Goal: Information Seeking & Learning: Learn about a topic

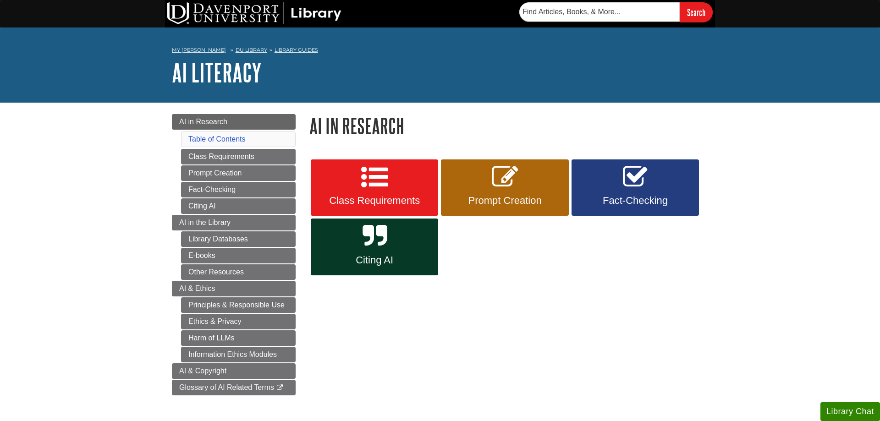
scroll to position [94, 0]
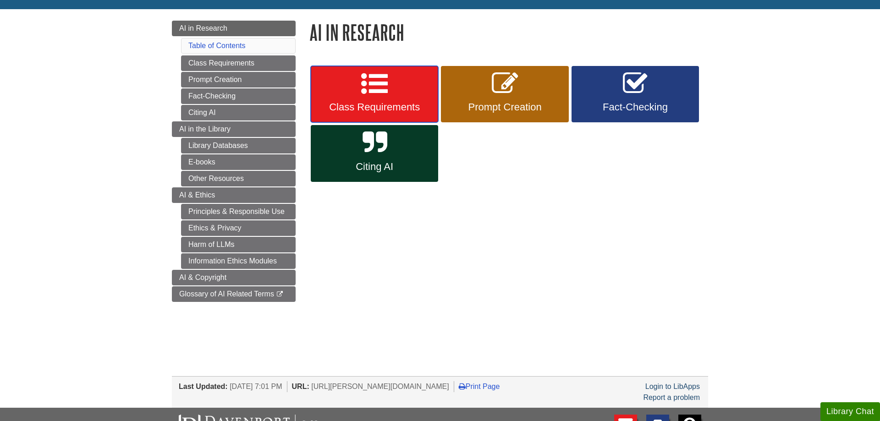
click at [377, 107] on span "Class Requirements" at bounding box center [375, 107] width 114 height 12
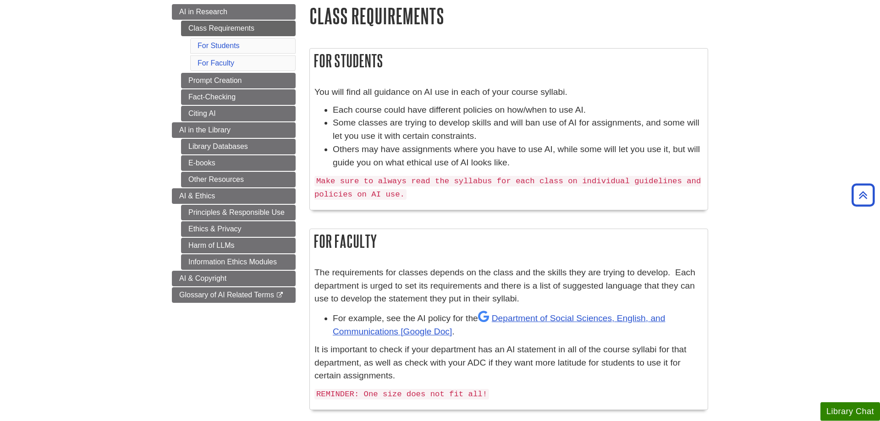
scroll to position [94, 0]
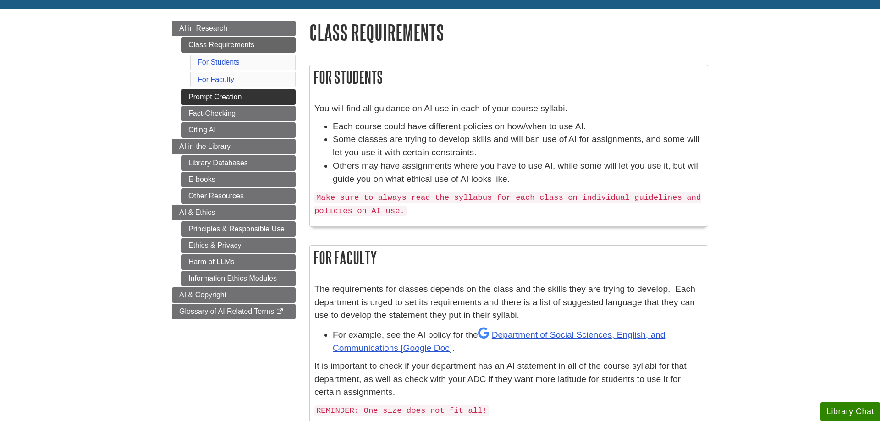
click at [244, 101] on link "Prompt Creation" at bounding box center [238, 97] width 115 height 16
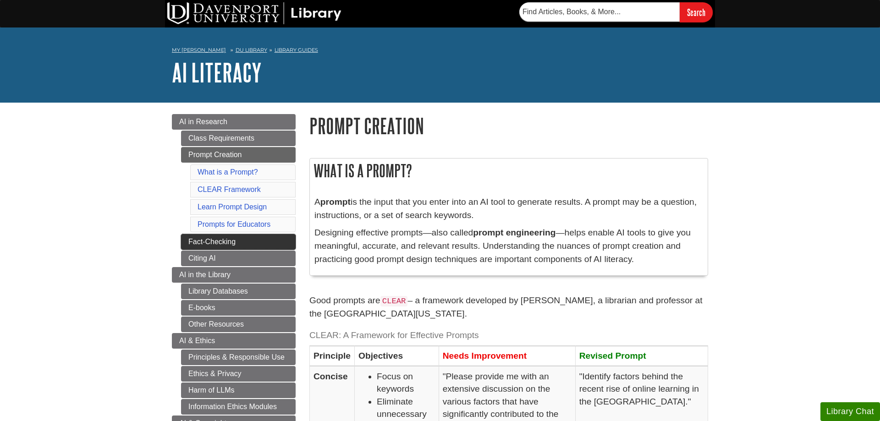
click at [205, 237] on link "Fact-Checking" at bounding box center [238, 242] width 115 height 16
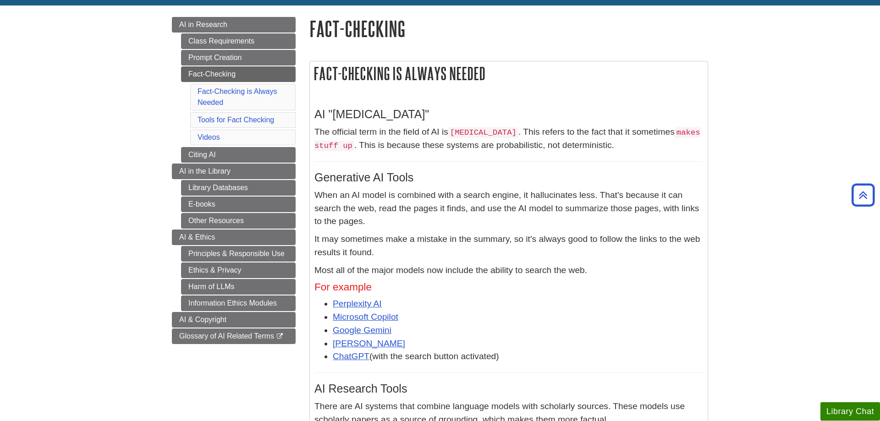
scroll to position [47, 0]
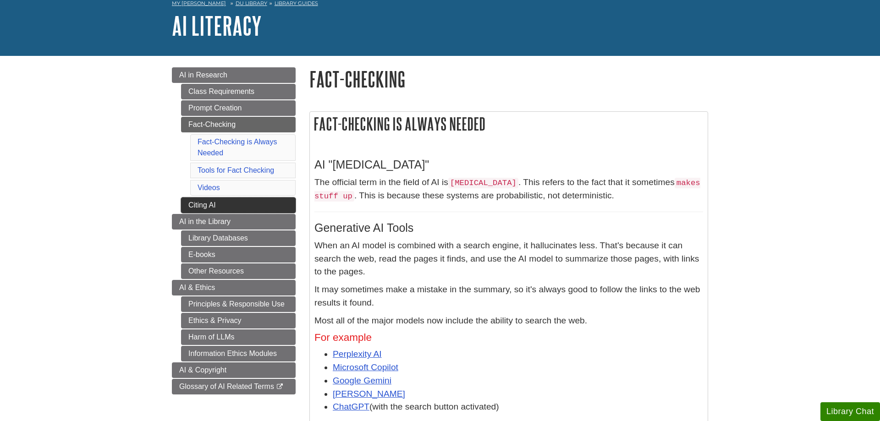
click at [261, 210] on link "Citing AI" at bounding box center [238, 206] width 115 height 16
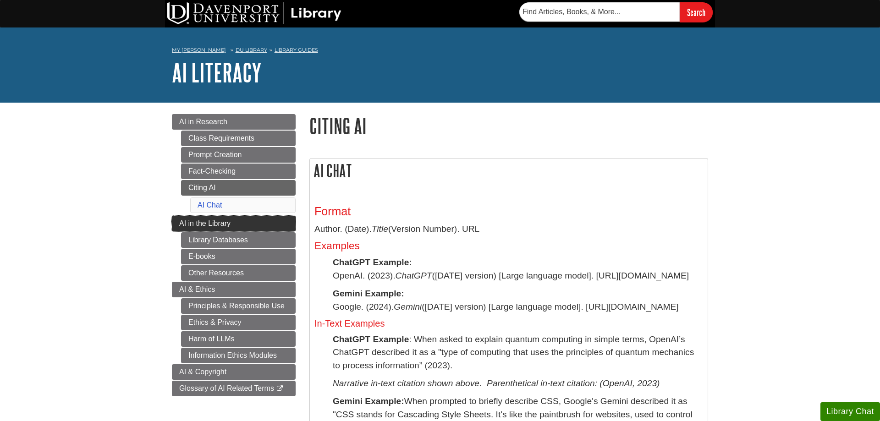
click at [184, 227] on span "AI in the Library" at bounding box center [204, 224] width 51 height 8
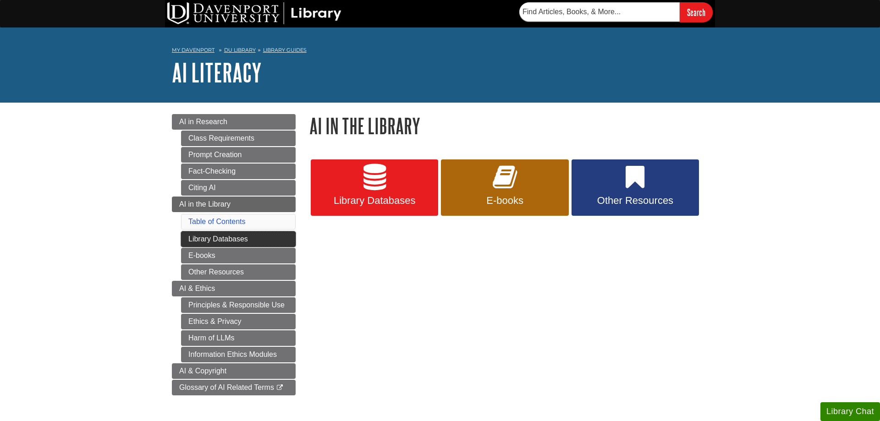
click at [288, 240] on link "Library Databases" at bounding box center [238, 240] width 115 height 16
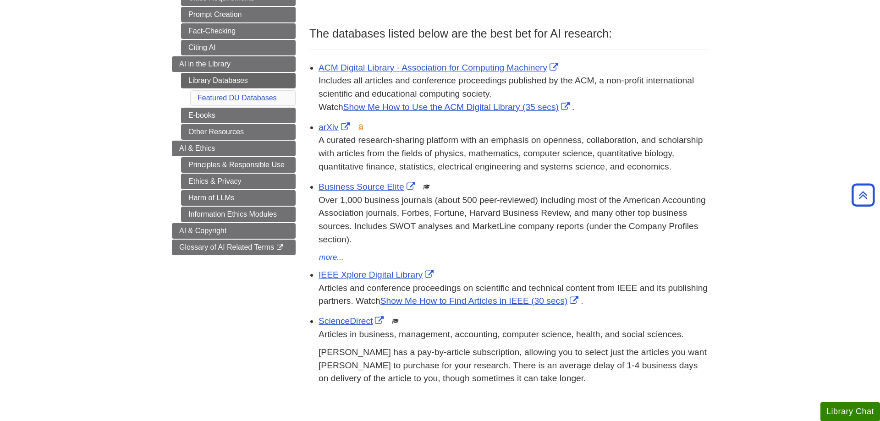
scroll to position [94, 0]
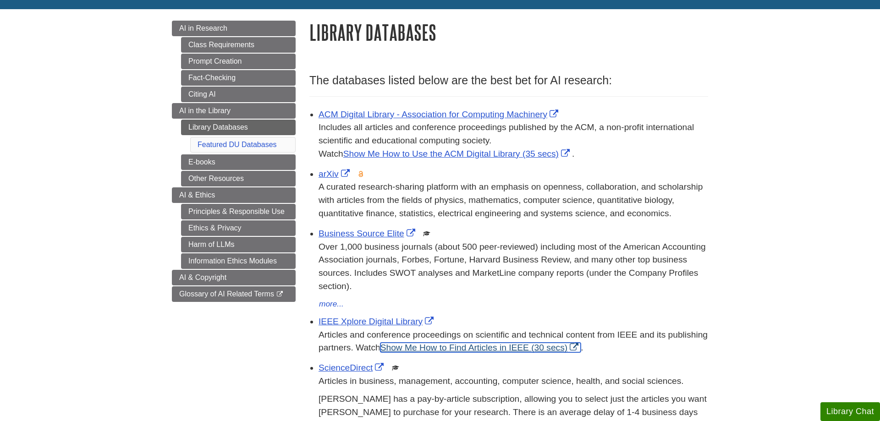
click at [460, 344] on link "Show Me How to Find Articles in IEEE (30 secs)" at bounding box center [481, 348] width 200 height 10
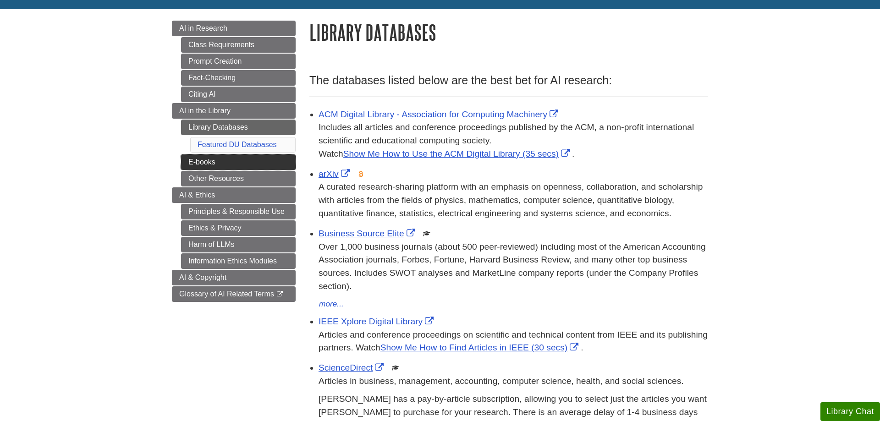
click at [238, 165] on link "E-books" at bounding box center [238, 163] width 115 height 16
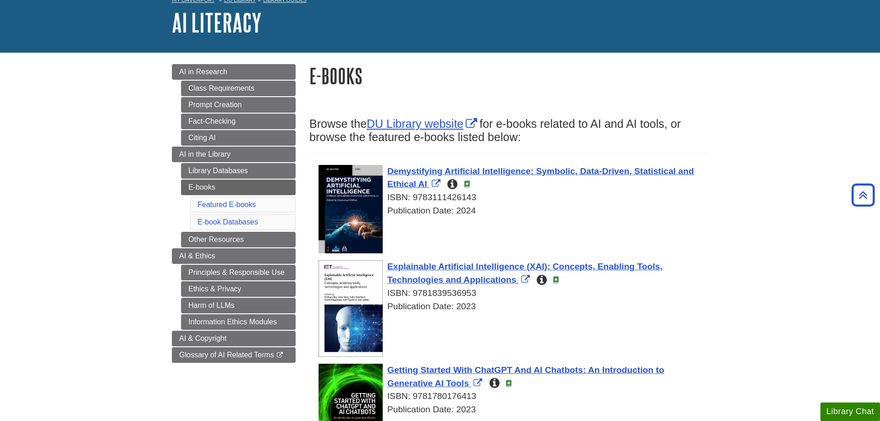
scroll to position [45, 0]
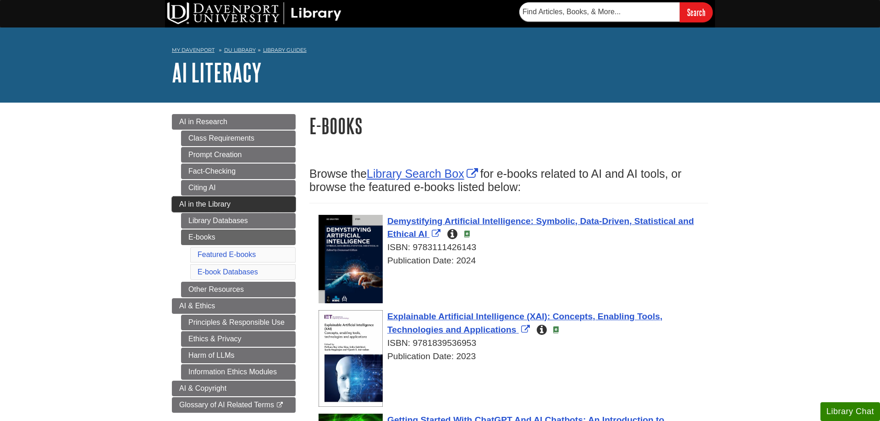
scroll to position [45, 0]
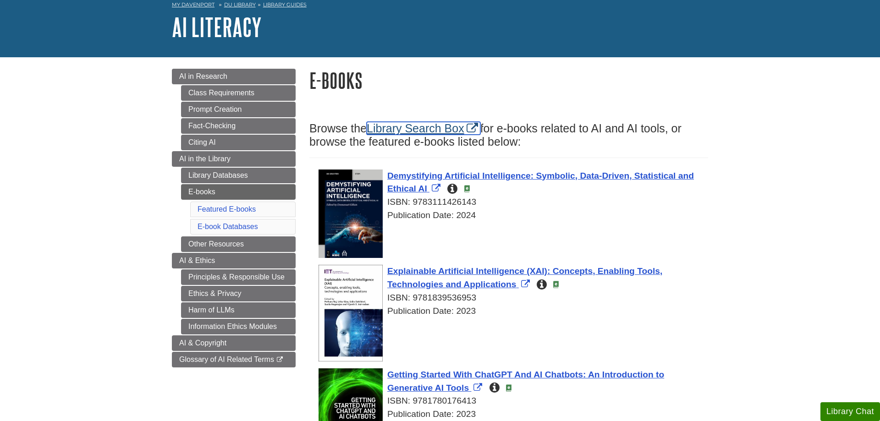
click at [437, 129] on link "Library Search Box" at bounding box center [424, 128] width 114 height 13
click at [220, 243] on link "Other Resources" at bounding box center [238, 245] width 115 height 16
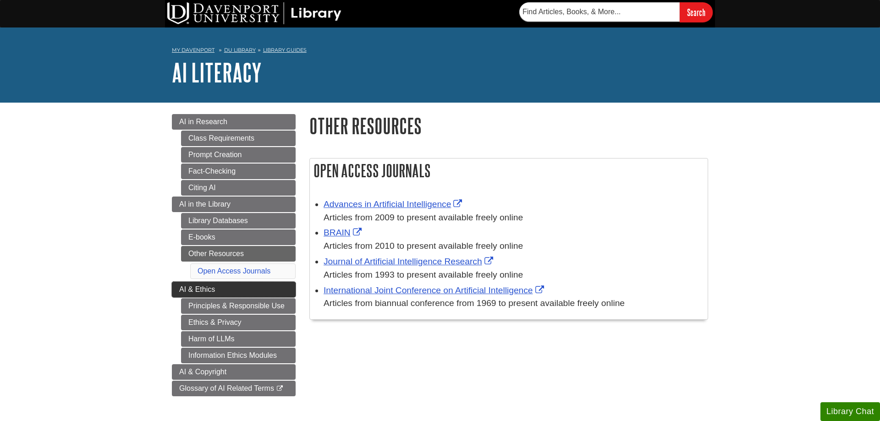
click at [208, 292] on span "AI & Ethics" at bounding box center [197, 290] width 36 height 8
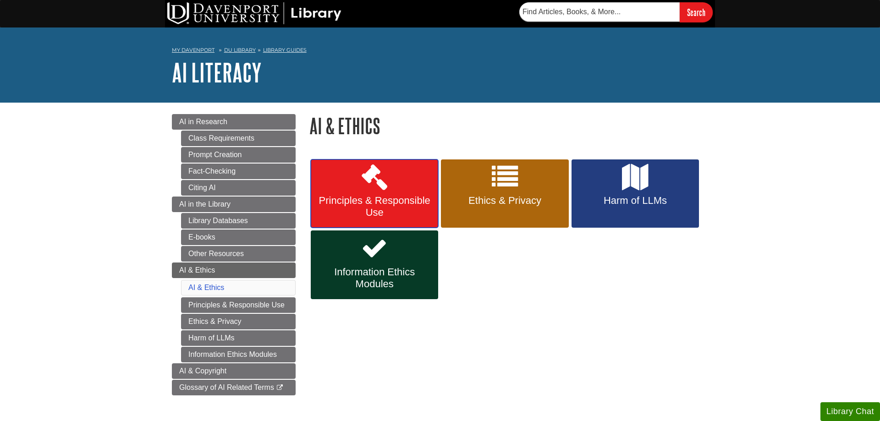
click at [360, 210] on span "Principles & Responsible Use" at bounding box center [375, 207] width 114 height 24
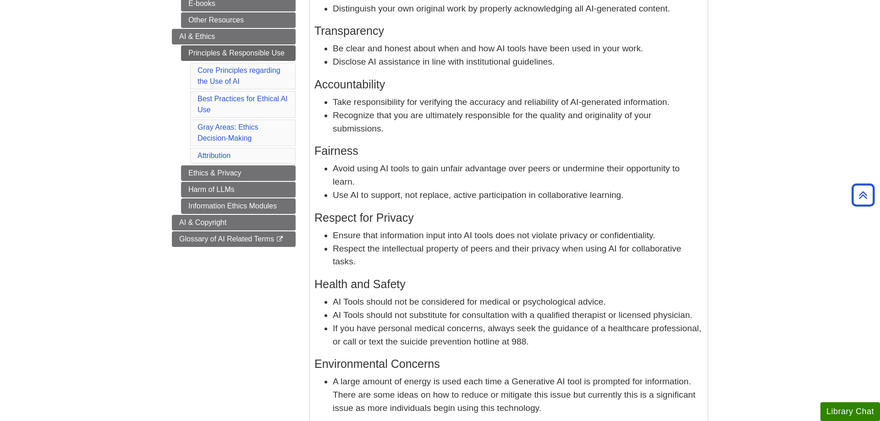
scroll to position [47, 0]
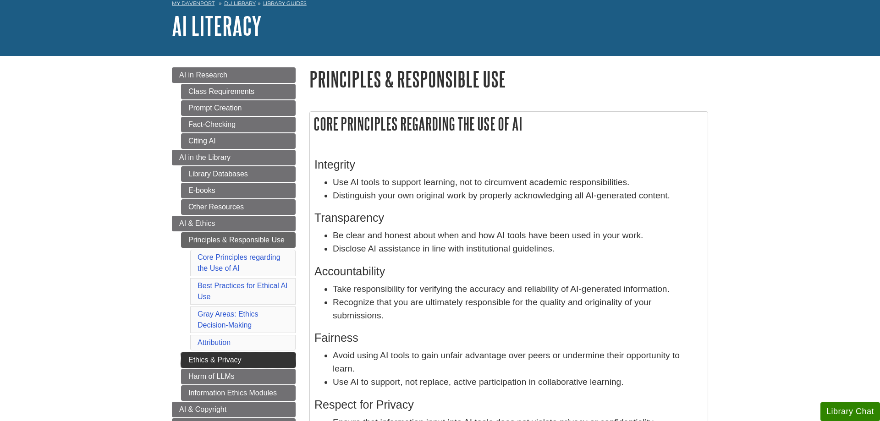
click at [284, 354] on link "Ethics & Privacy" at bounding box center [238, 361] width 115 height 16
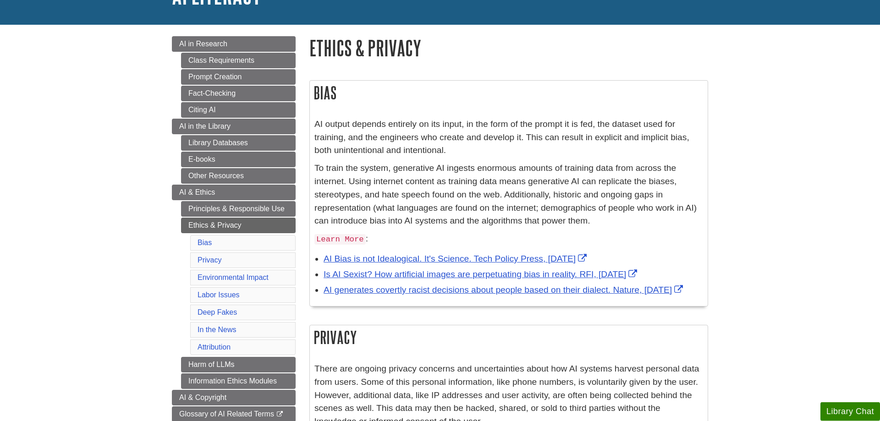
scroll to position [94, 0]
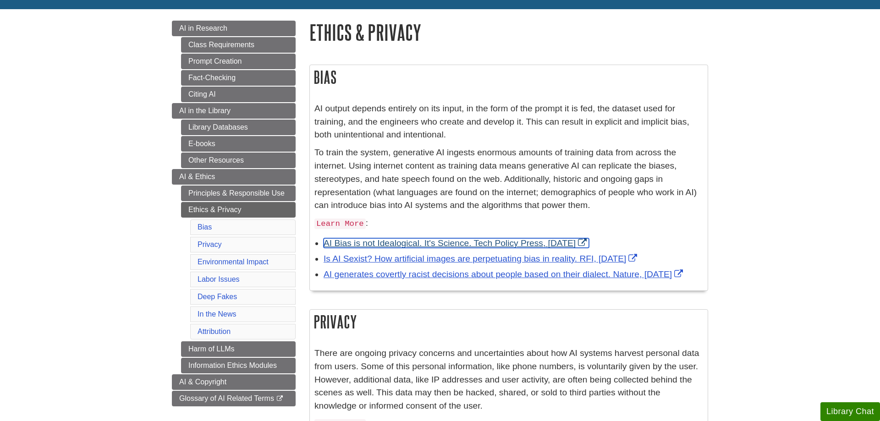
click at [518, 243] on link "AI Bias is not Idealogical. It's Science. Tech Policy Press, [DATE]" at bounding box center [457, 243] width 266 height 10
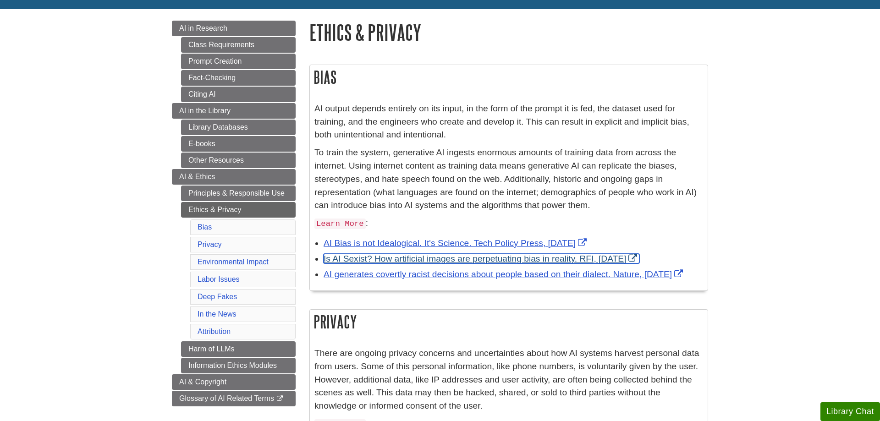
click at [590, 260] on link "Is AI Sexist? How artificial images are perpetuating bias in reality. RFI, Marc…" at bounding box center [482, 259] width 316 height 10
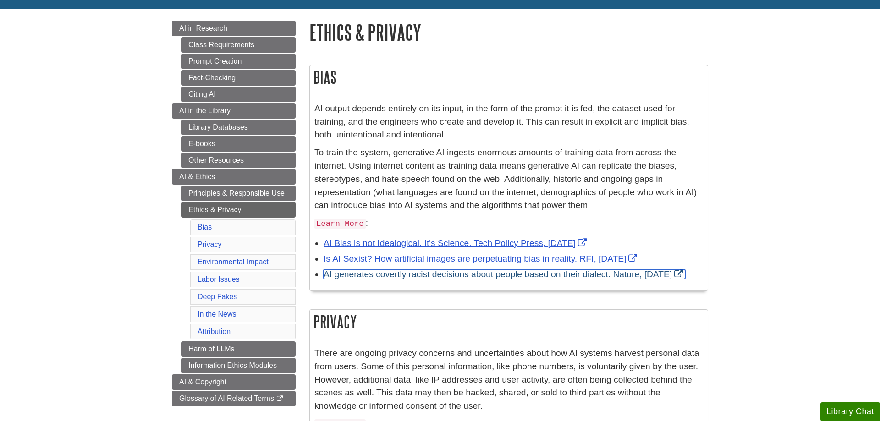
click at [554, 275] on link "AI generates covertly racist decisions about people based on their dialect. Nat…" at bounding box center [505, 275] width 362 height 10
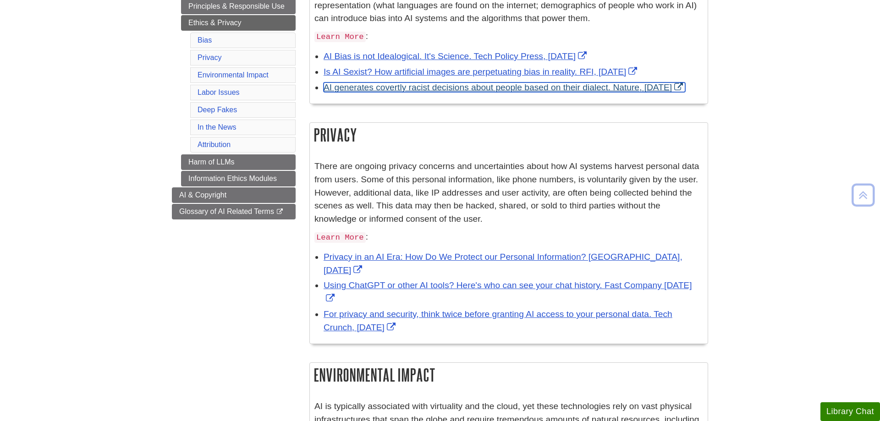
scroll to position [421, 0]
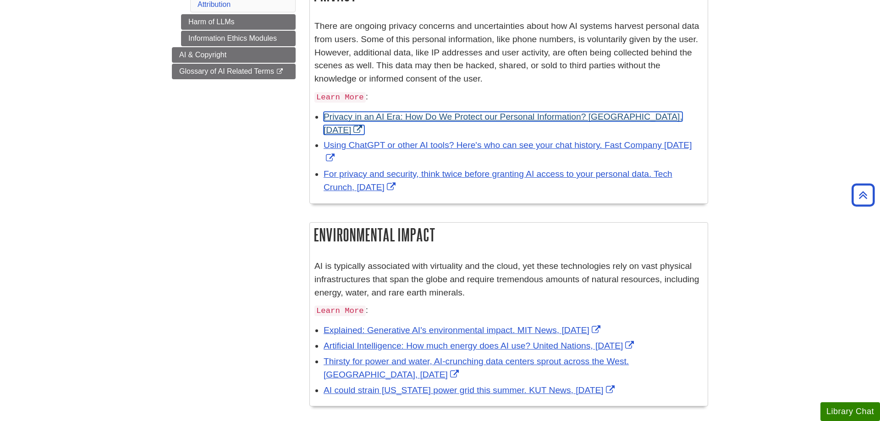
click at [683, 118] on link "Privacy in an AI Era: How Do We Protect our Personal Information? Stanford HAI,…" at bounding box center [503, 123] width 359 height 23
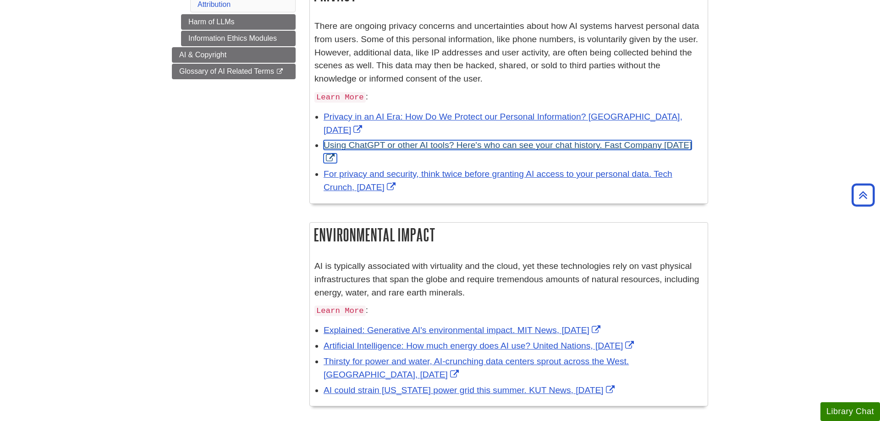
click at [598, 145] on link "Using ChatGPT or other AI tools? Here's who can see your chat history. Fast Com…" at bounding box center [508, 151] width 368 height 23
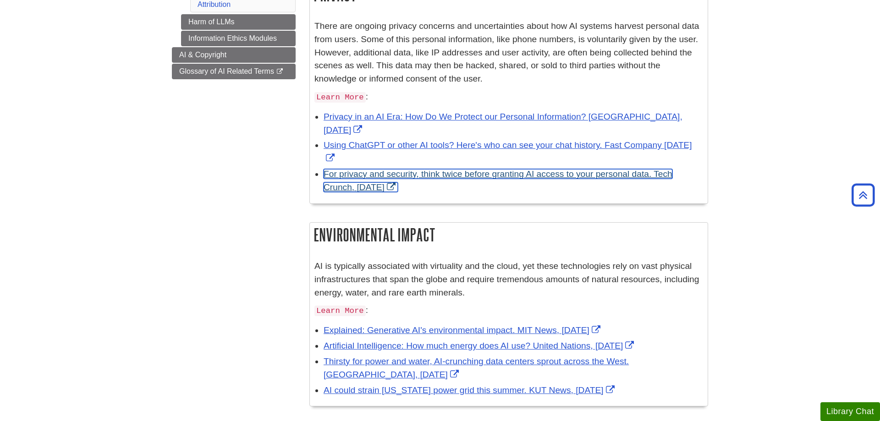
click at [616, 172] on link "For privacy and security, think twice before granting AI access to your persona…" at bounding box center [498, 180] width 349 height 23
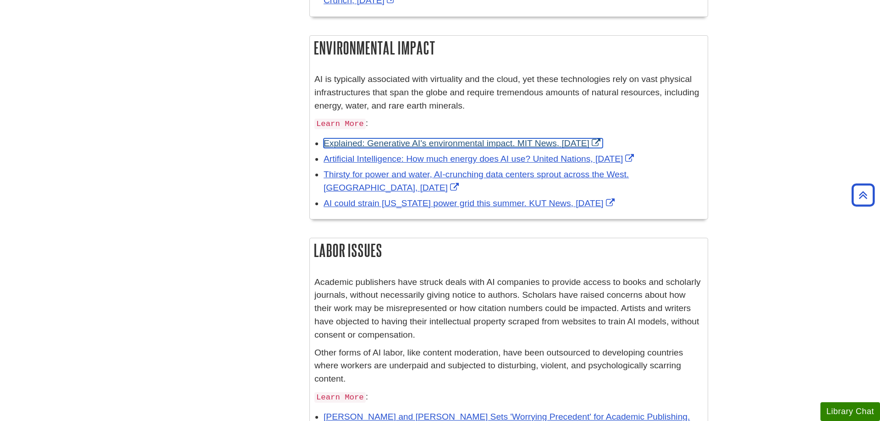
click at [586, 142] on link "Explained: Generative AI's environmental impact. MIT News, Jan 2025" at bounding box center [463, 143] width 279 height 10
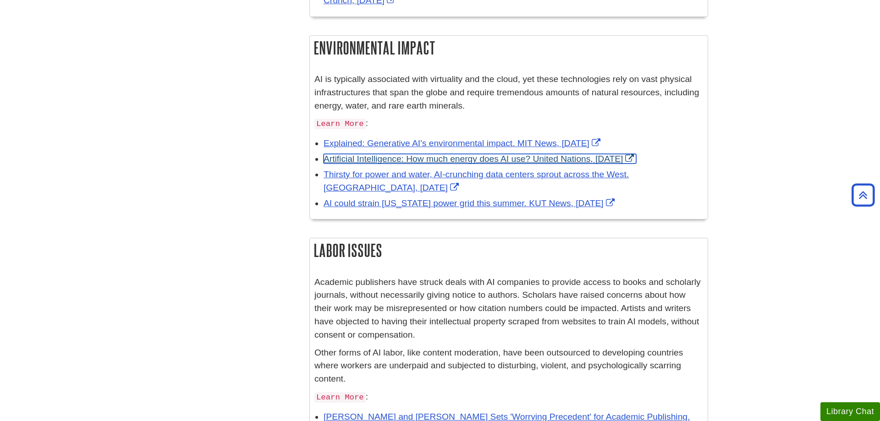
click at [630, 158] on link "Artificial Intelligence: How much energy does AI use? United Nations, July 2025" at bounding box center [480, 159] width 313 height 10
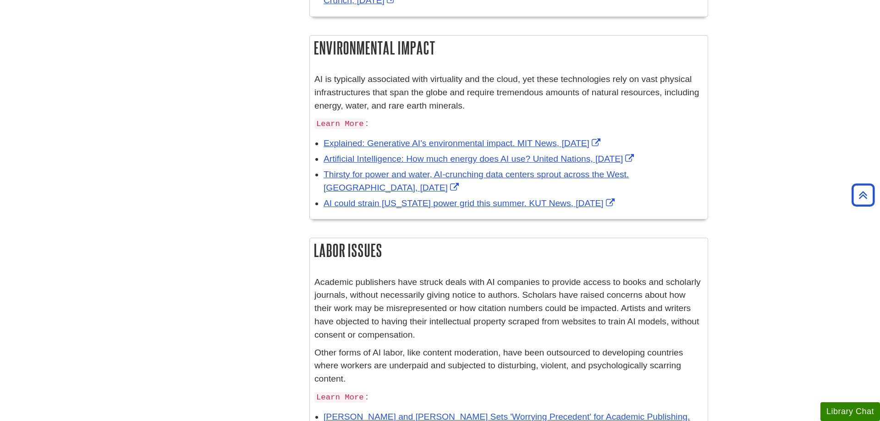
click at [558, 180] on div "Thirsty for power and water, AI-crunching data centers sprout across the West. …" at bounding box center [514, 181] width 380 height 27
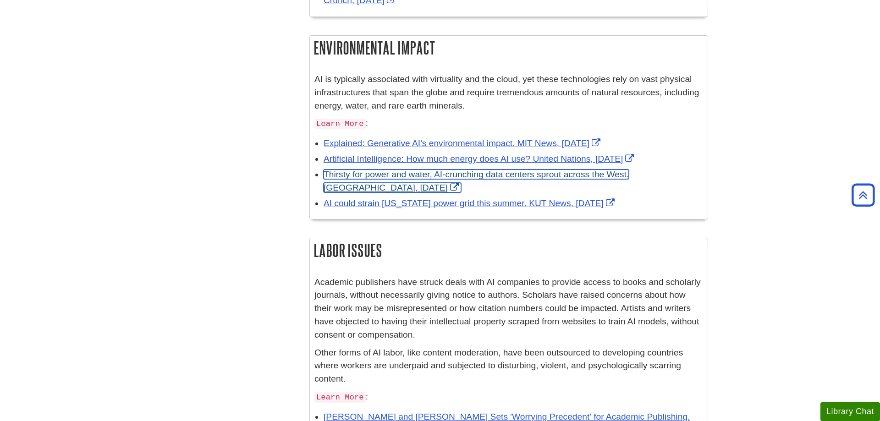
click at [559, 176] on link "Thirsty for power and water, AI-crunching data centers sprout across the West. …" at bounding box center [476, 181] width 305 height 23
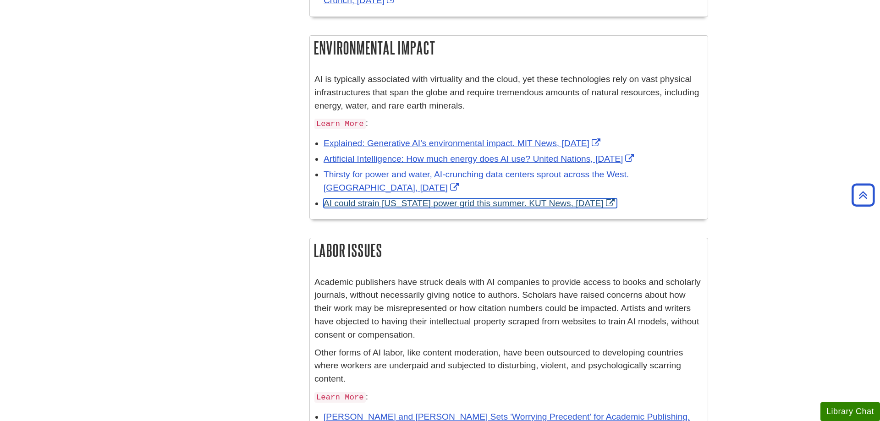
click at [570, 205] on link "AI could strain Texas power grid this summer. KUT News, June 2024" at bounding box center [470, 204] width 293 height 10
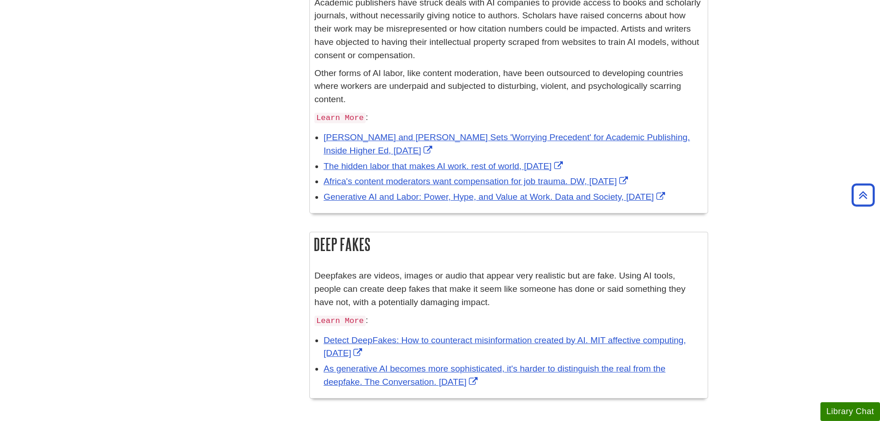
scroll to position [889, 0]
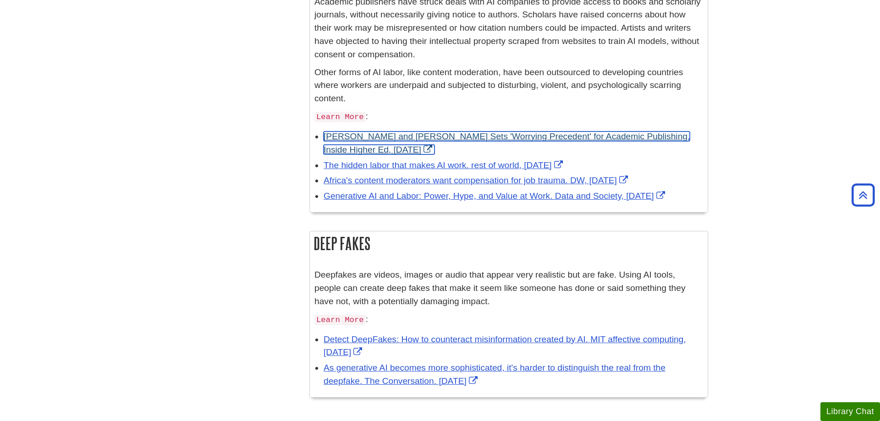
click at [643, 138] on link "Taylor and Francis Deal Sets 'Worrying Precedent' for Academic Publishing. Insi…" at bounding box center [507, 143] width 366 height 23
click at [617, 133] on link "Taylor and Francis Deal Sets 'Worrying Precedent' for Academic Publishing. Insi…" at bounding box center [507, 143] width 366 height 23
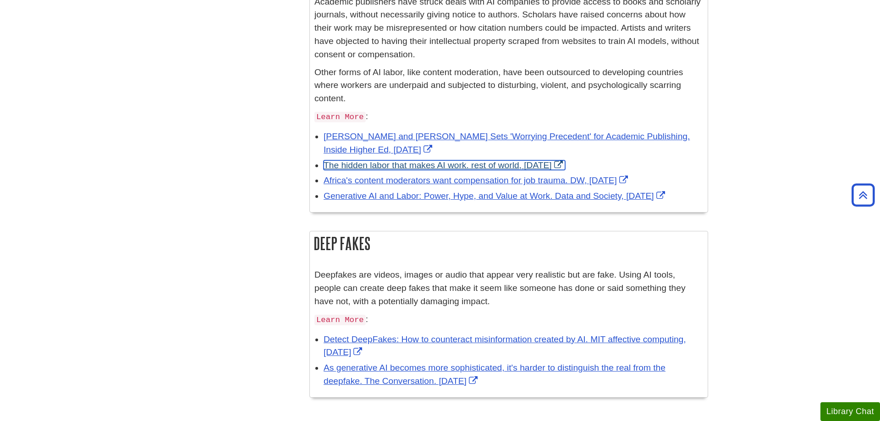
click at [565, 167] on link "The hidden labor that makes AI work. rest of world, July 2025" at bounding box center [445, 165] width 242 height 10
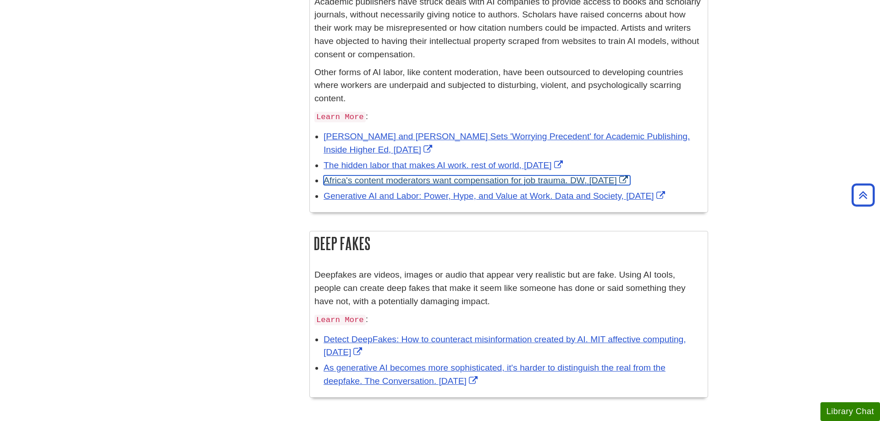
click at [559, 183] on link "Africa's content moderators want compensation for job trauma. DW, May 2025" at bounding box center [477, 181] width 307 height 10
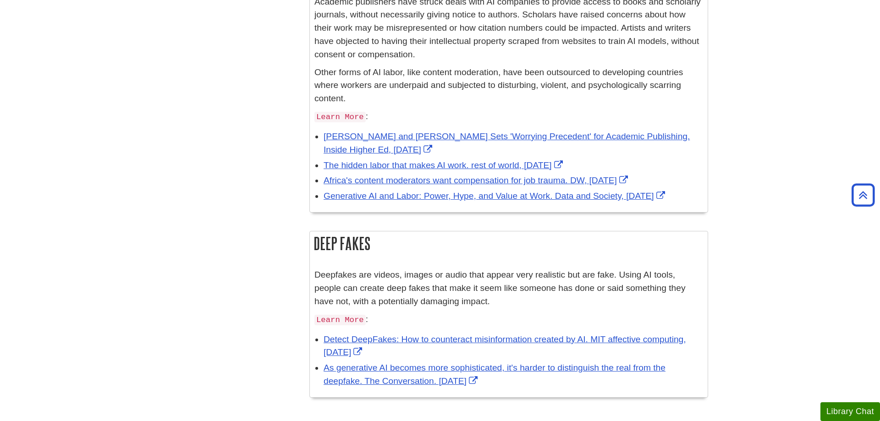
click at [581, 201] on div "Generative AI and Labor: Power, Hype, and Value at Work. Data and Society, Dec …" at bounding box center [514, 196] width 380 height 13
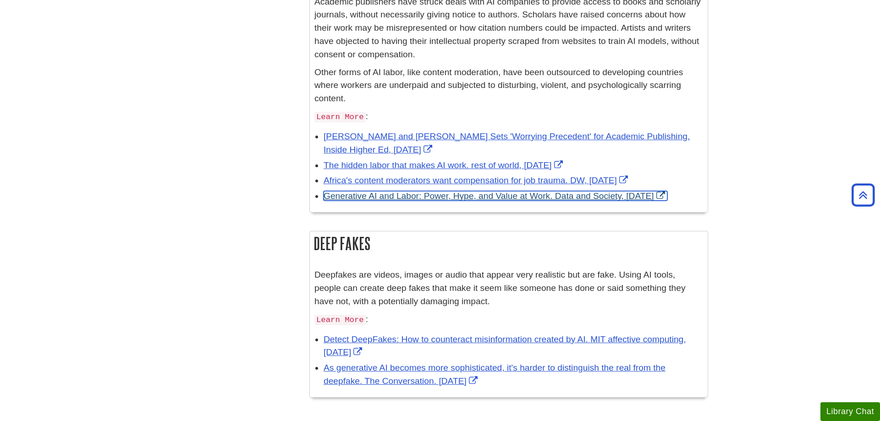
click at [584, 197] on link "Generative AI and Labor: Power, Hype, and Value at Work. Data and Society, Dec …" at bounding box center [496, 196] width 344 height 10
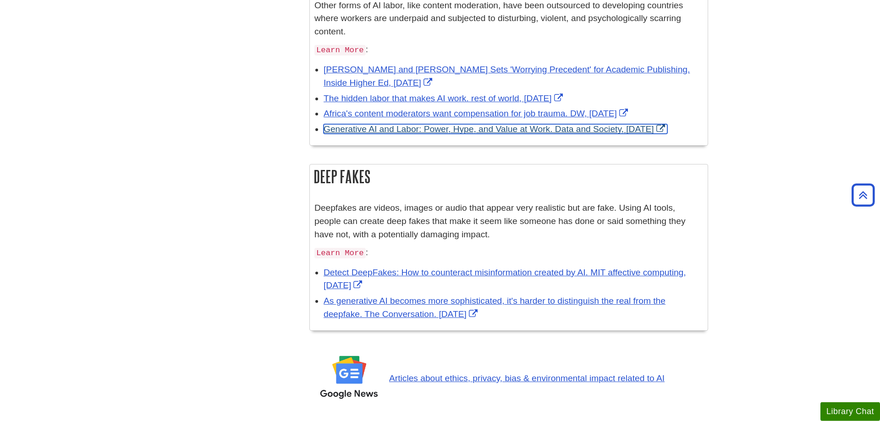
scroll to position [1029, 0]
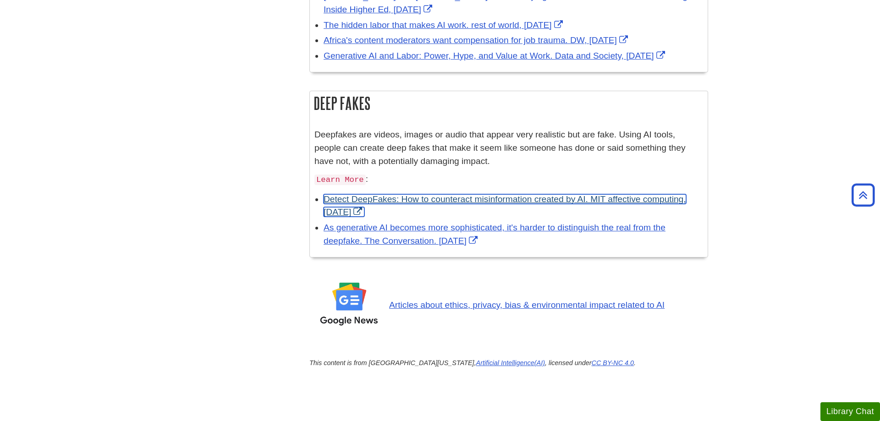
click at [607, 201] on link "Detect DeepFakes: How to counteract misinformation created by AI. MIT affective…" at bounding box center [505, 205] width 363 height 23
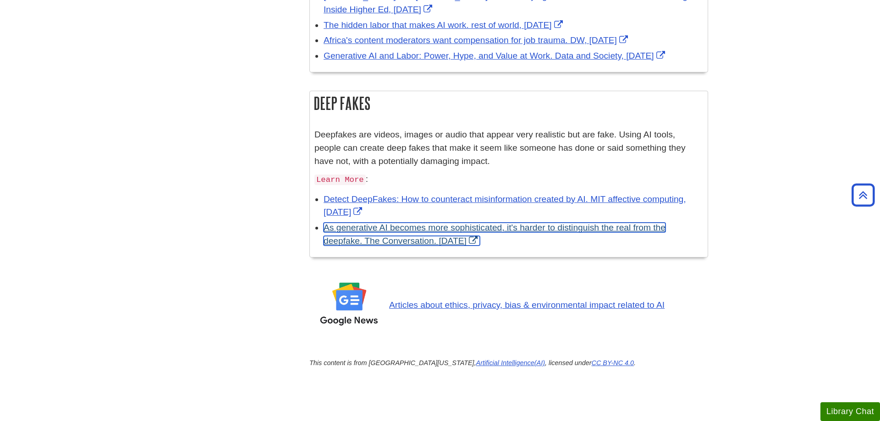
click at [586, 228] on link "As generative AI becomes more sophisticated, it's harder to distinguish the rea…" at bounding box center [495, 234] width 342 height 23
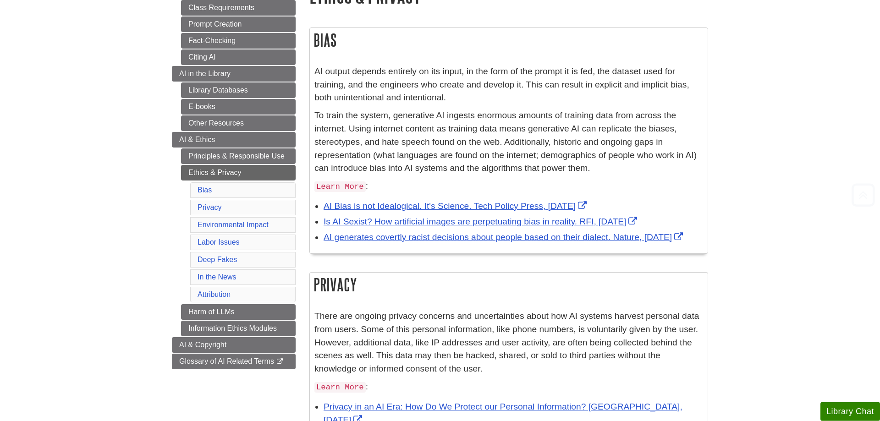
scroll to position [140, 0]
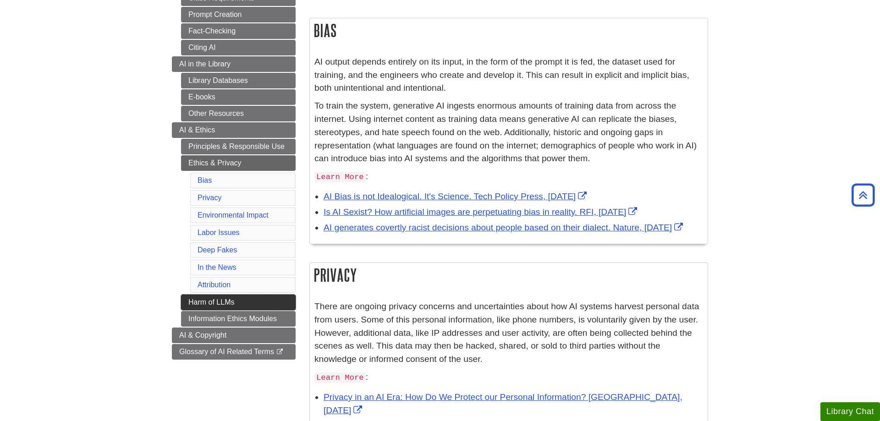
click at [260, 304] on link "Harm of LLMs" at bounding box center [238, 303] width 115 height 16
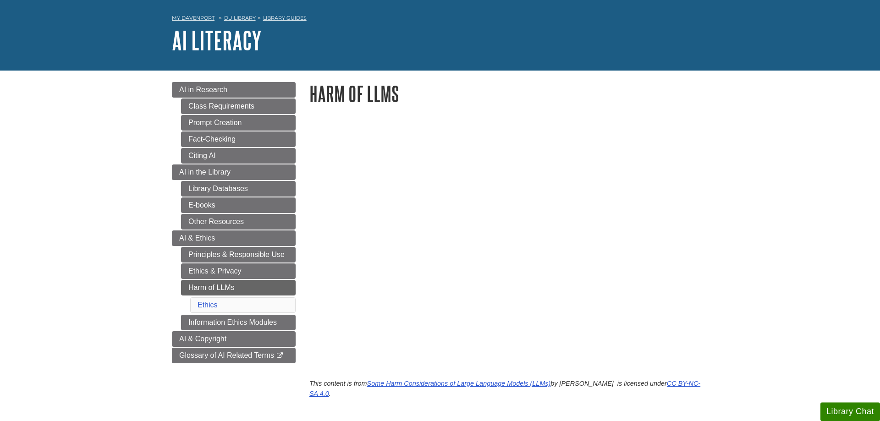
scroll to position [47, 0]
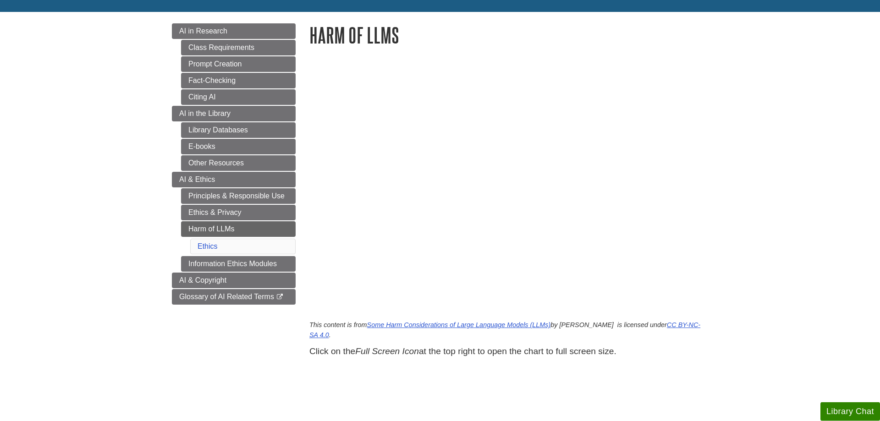
scroll to position [94, 0]
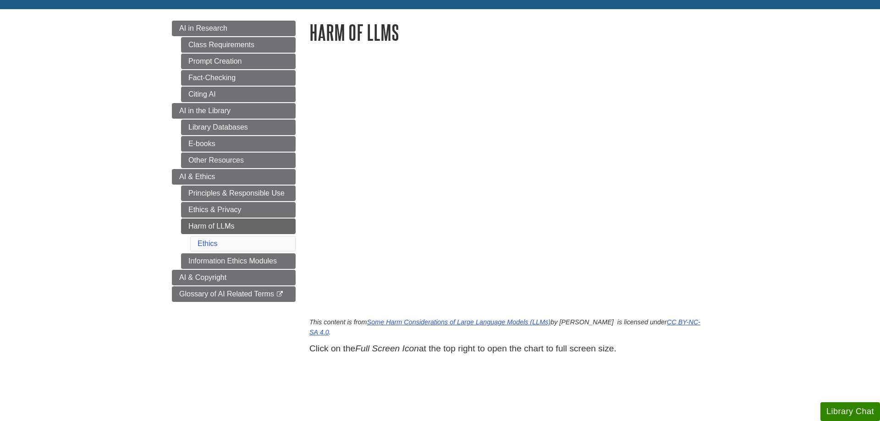
click at [708, 84] on div "This content is from Some Harm Considerations of Large Language Models (LLMs) b…" at bounding box center [509, 216] width 413 height 323
click at [80, 261] on body "Skip to Main Content Search My [PERSON_NAME][GEOGRAPHIC_DATA] Library Guides AI…" at bounding box center [440, 263] width 880 height 714
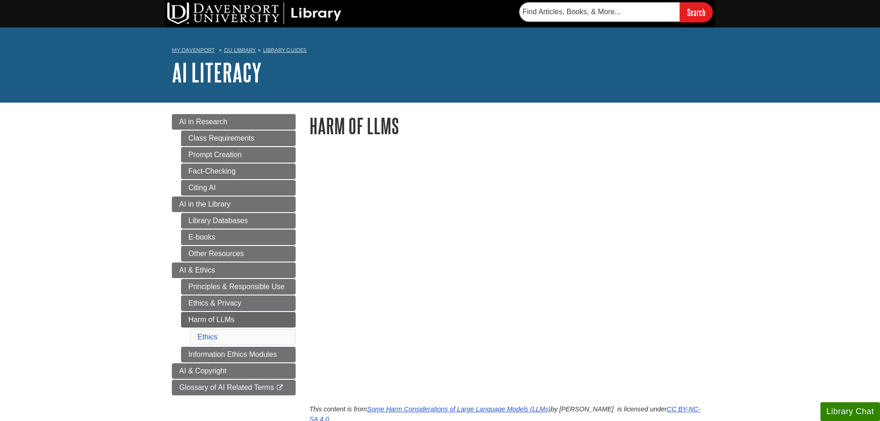
scroll to position [94, 0]
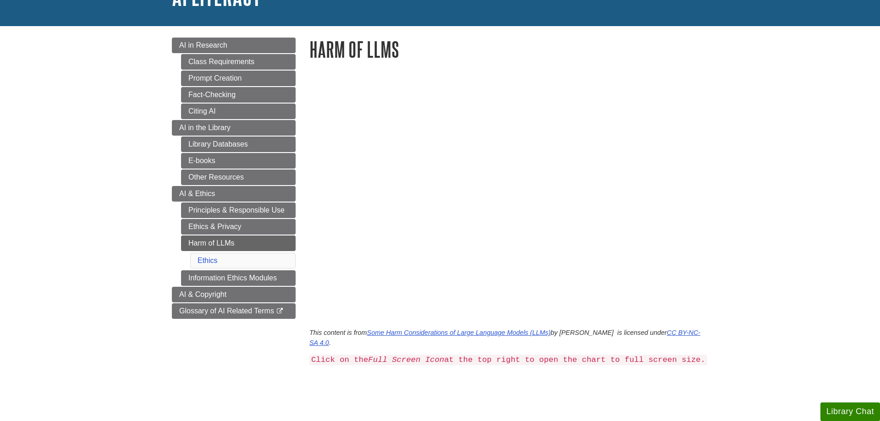
scroll to position [94, 0]
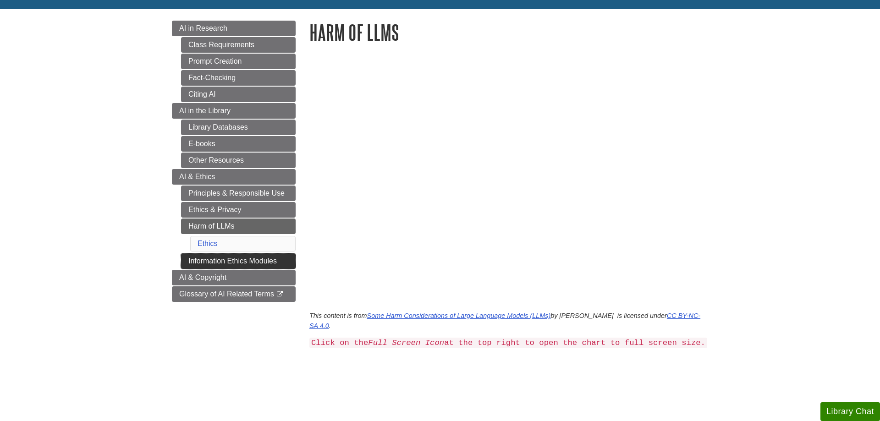
click at [218, 260] on link "Information Ethics Modules" at bounding box center [238, 262] width 115 height 16
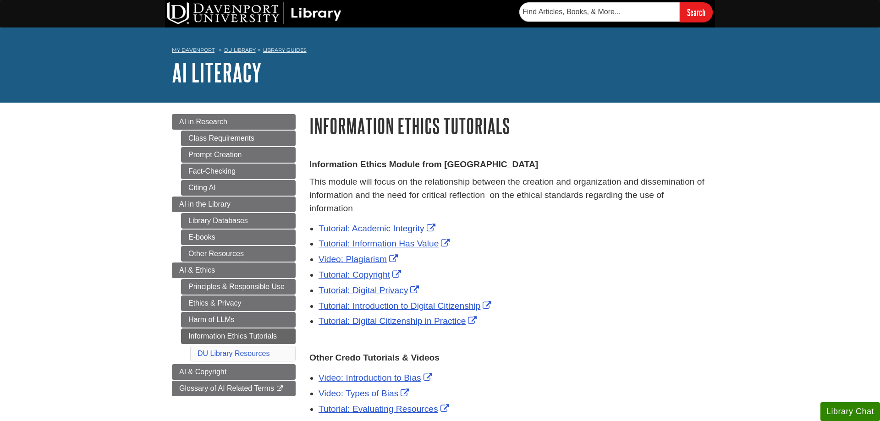
scroll to position [47, 0]
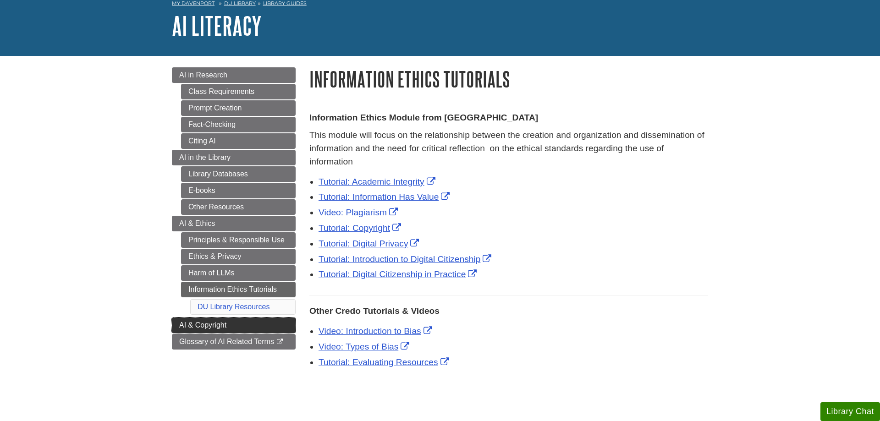
click at [175, 322] on link "AI & Copyright" at bounding box center [234, 326] width 124 height 16
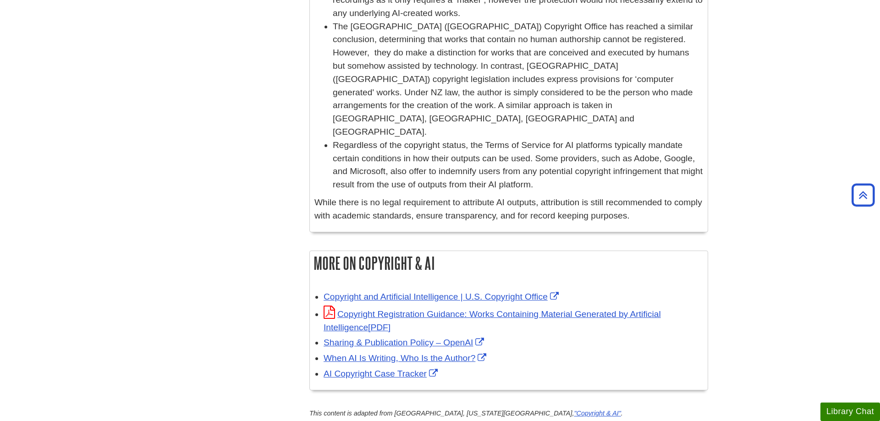
scroll to position [608, 0]
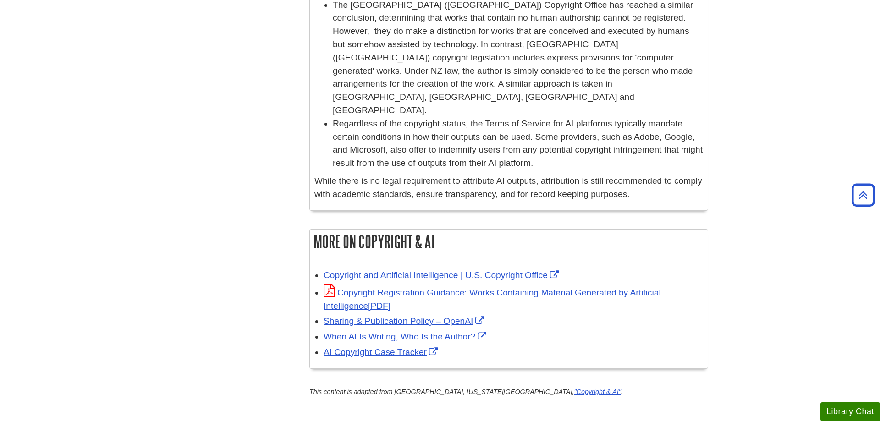
click at [762, 86] on body "Skip to Main Content Search My Davenport DU Library Library Guides AI Literacy …" at bounding box center [440, 27] width 880 height 1271
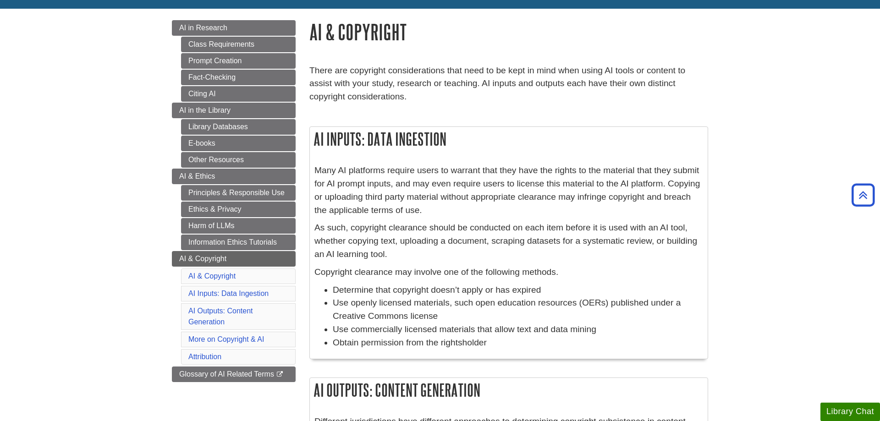
scroll to position [94, 0]
click at [226, 378] on span "Glossary of AI Related Terms" at bounding box center [226, 375] width 95 height 8
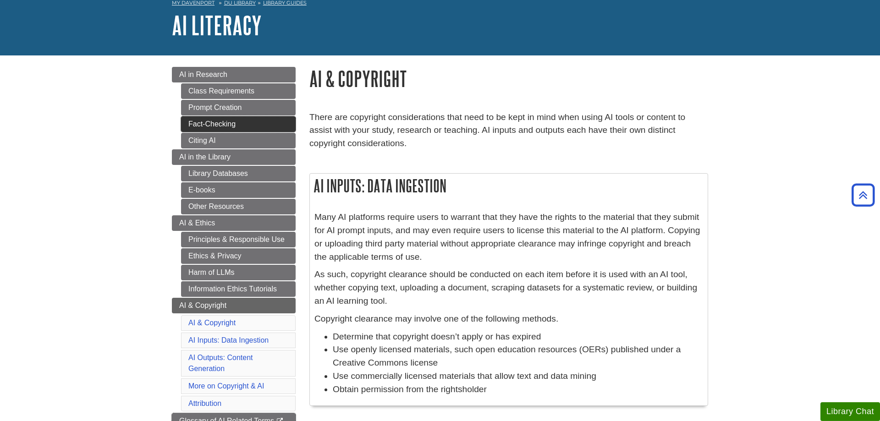
scroll to position [47, 0]
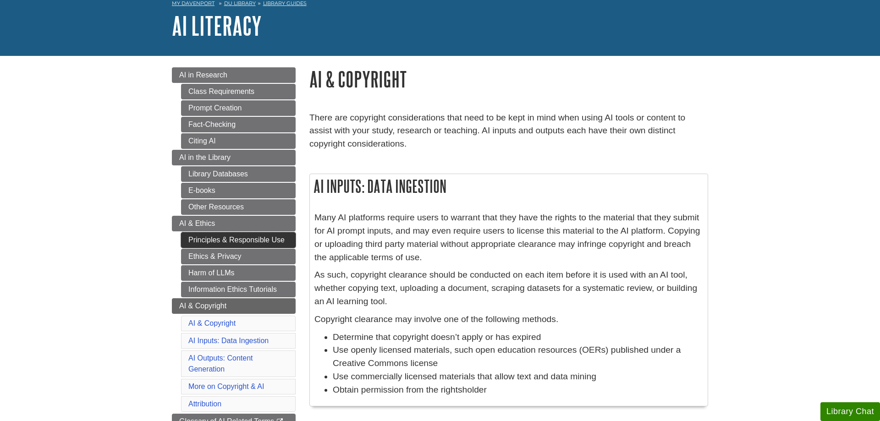
click at [232, 238] on link "Principles & Responsible Use" at bounding box center [238, 240] width 115 height 16
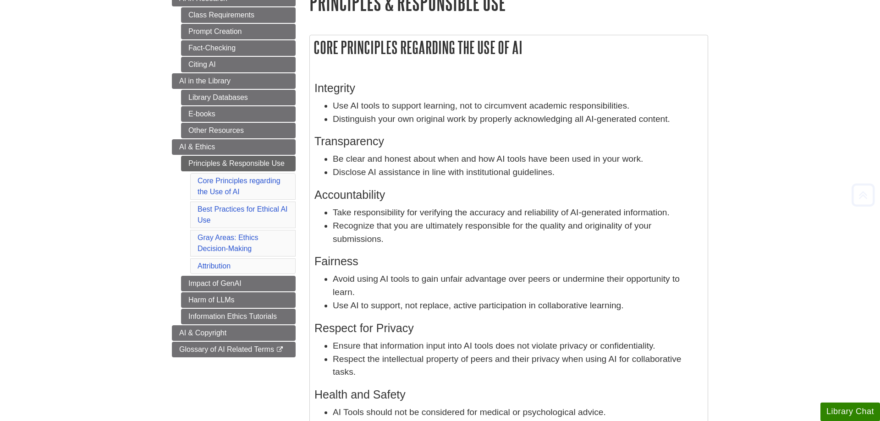
scroll to position [140, 0]
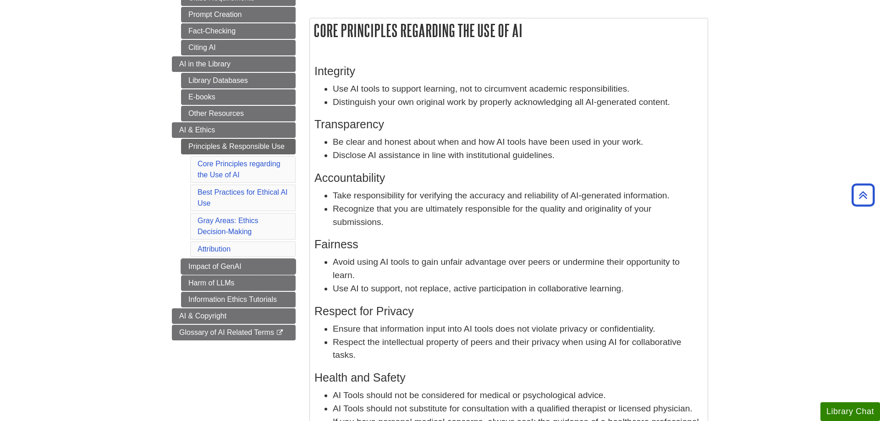
drag, startPoint x: 193, startPoint y: 268, endPoint x: 161, endPoint y: 269, distance: 31.7
click at [192, 268] on link "Impact of GenAI" at bounding box center [238, 267] width 115 height 16
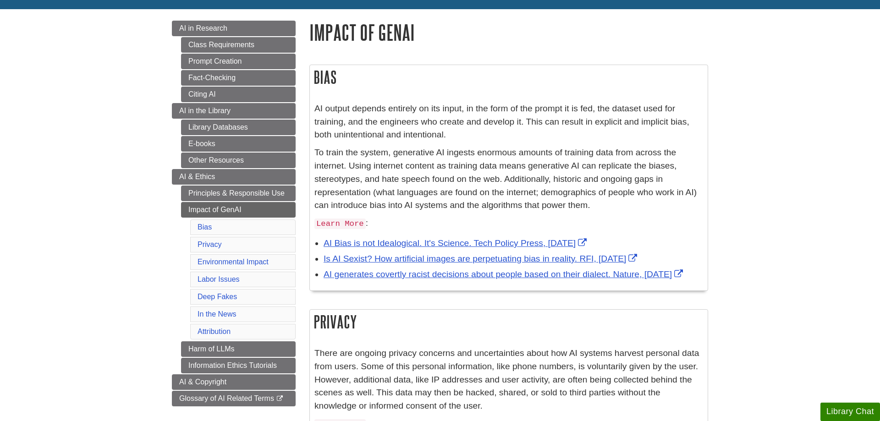
scroll to position [140, 0]
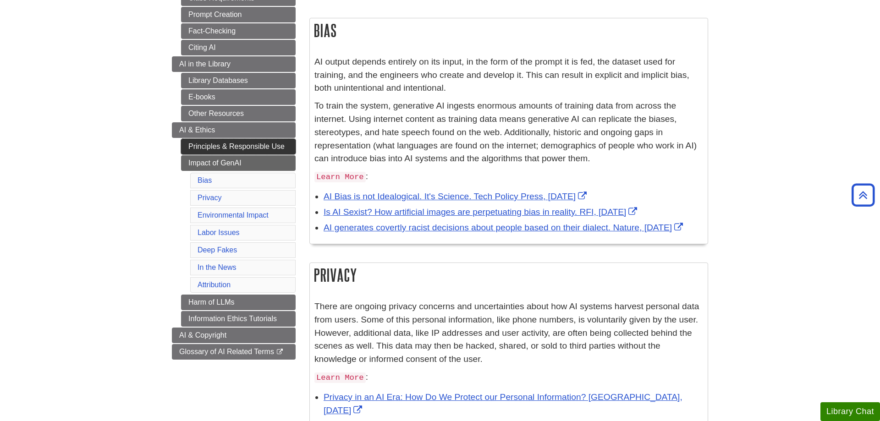
click at [285, 149] on link "Principles & Responsible Use" at bounding box center [238, 147] width 115 height 16
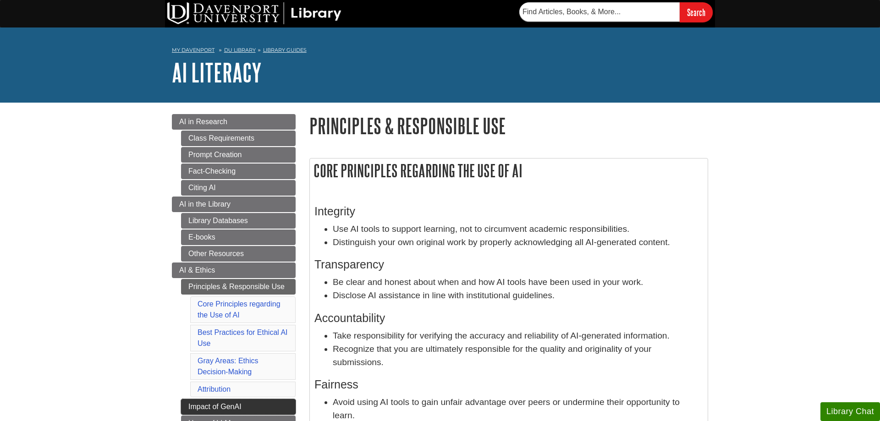
click at [201, 402] on link "Impact of GenAI" at bounding box center [238, 407] width 115 height 16
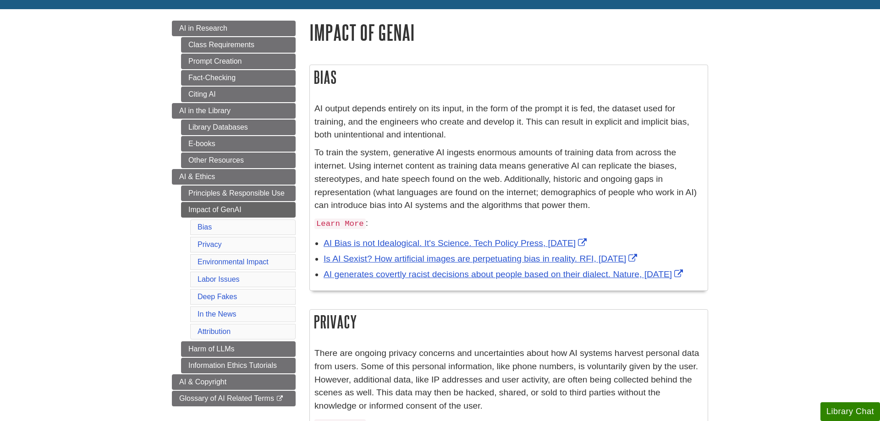
scroll to position [374, 0]
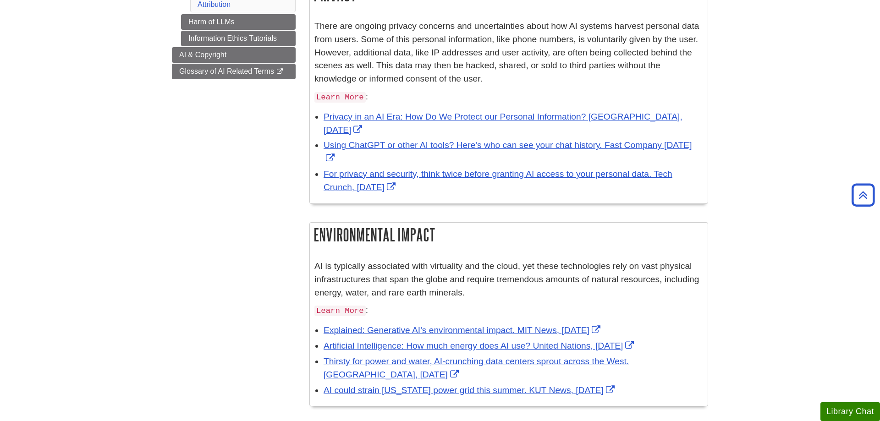
scroll to position [187, 0]
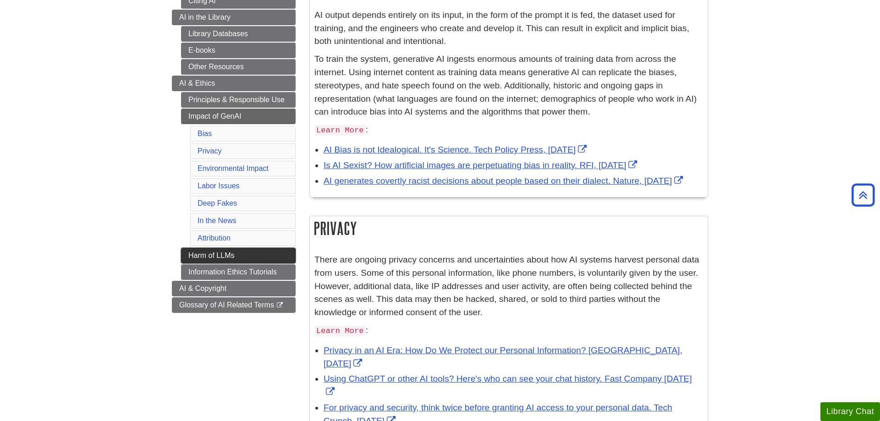
click at [192, 251] on link "Harm of LLMs" at bounding box center [238, 256] width 115 height 16
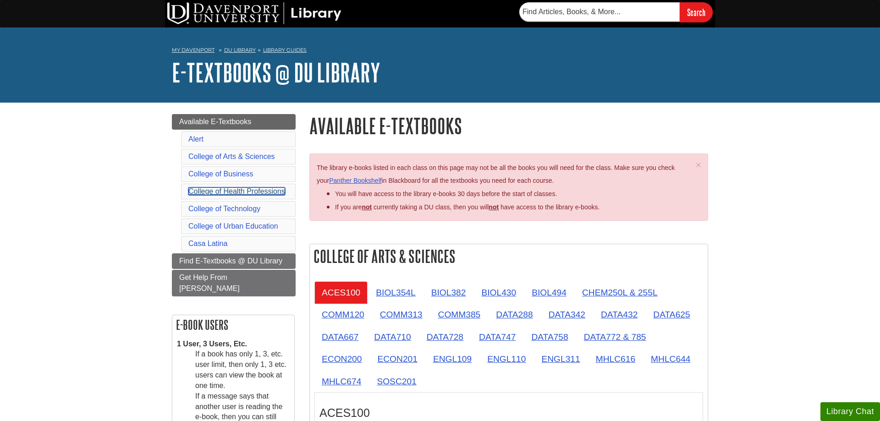
click at [218, 195] on link "College of Health Professions" at bounding box center [236, 192] width 97 height 8
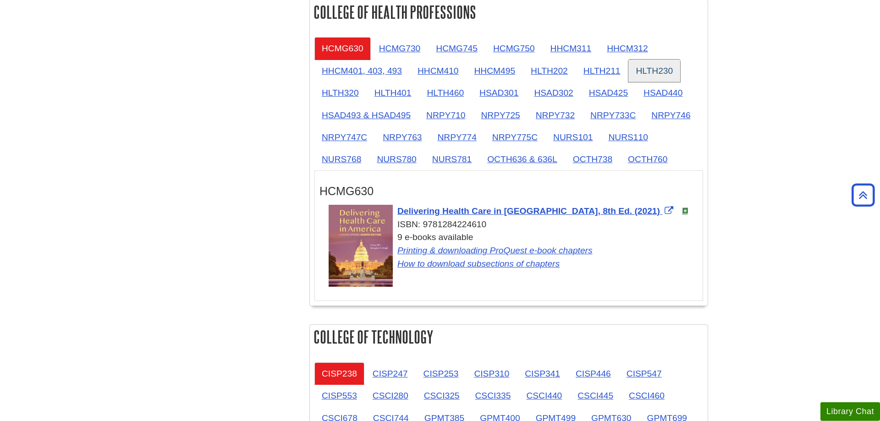
click at [671, 72] on link "HLTH230" at bounding box center [655, 71] width 52 height 22
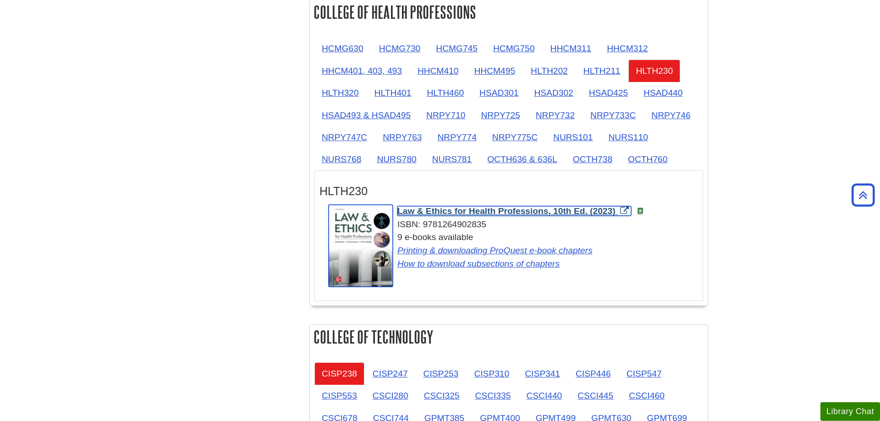
click at [612, 214] on span "Law & Ethics for Health Professions, 10th Ed. (2023)" at bounding box center [507, 211] width 218 height 10
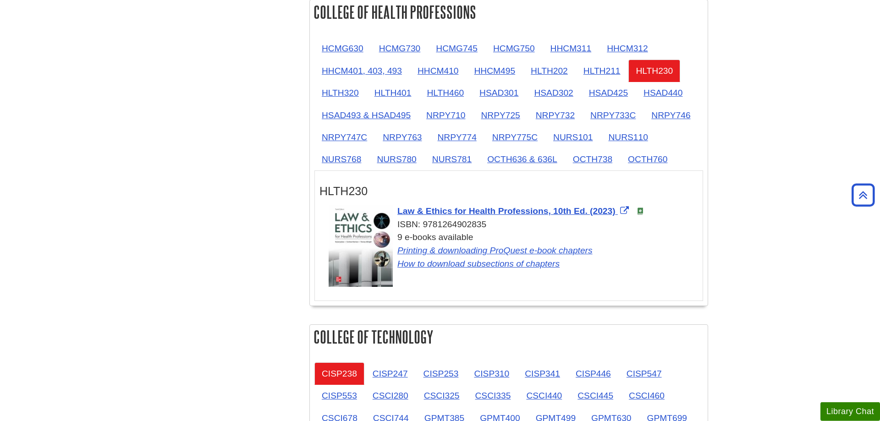
click at [795, 127] on body "Skip to Main Content Search My Davenport DU Library Library Guides E-Textbooks …" at bounding box center [440, 322] width 880 height 2329
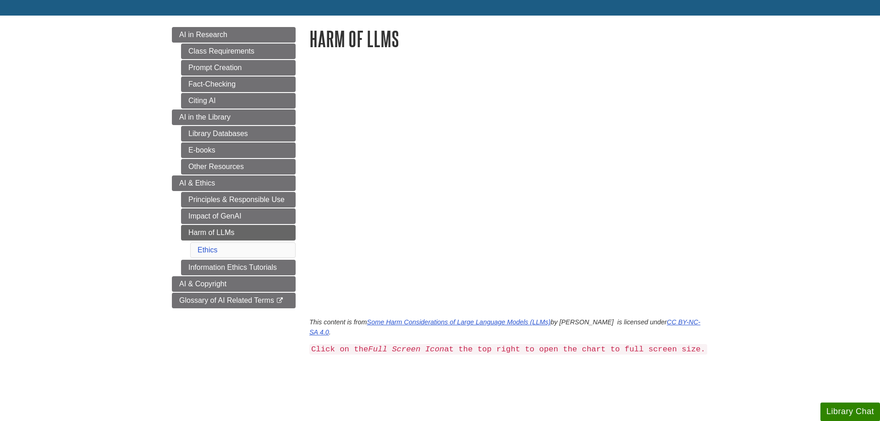
scroll to position [94, 0]
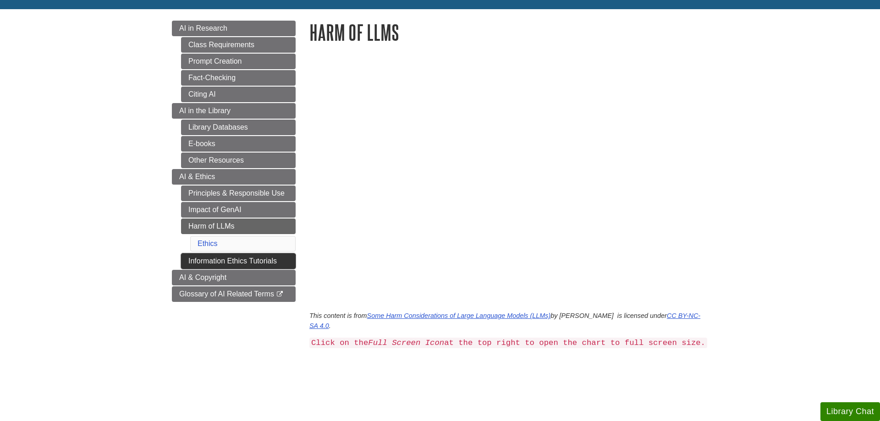
click at [214, 263] on link "Information Ethics Tutorials" at bounding box center [238, 262] width 115 height 16
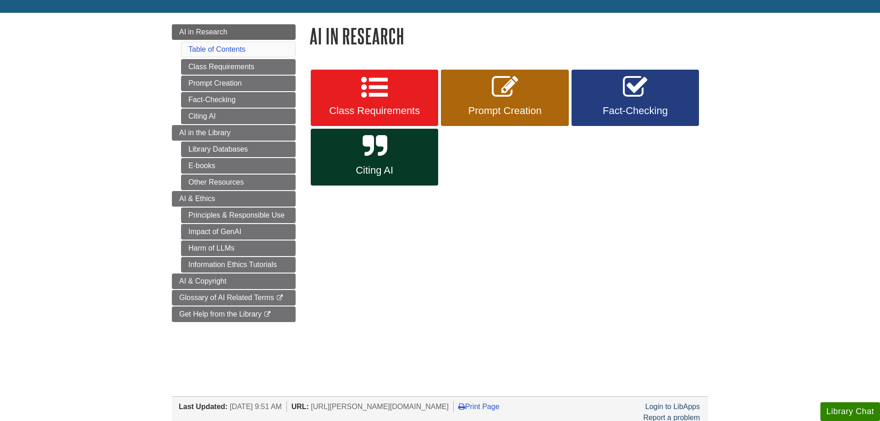
scroll to position [94, 0]
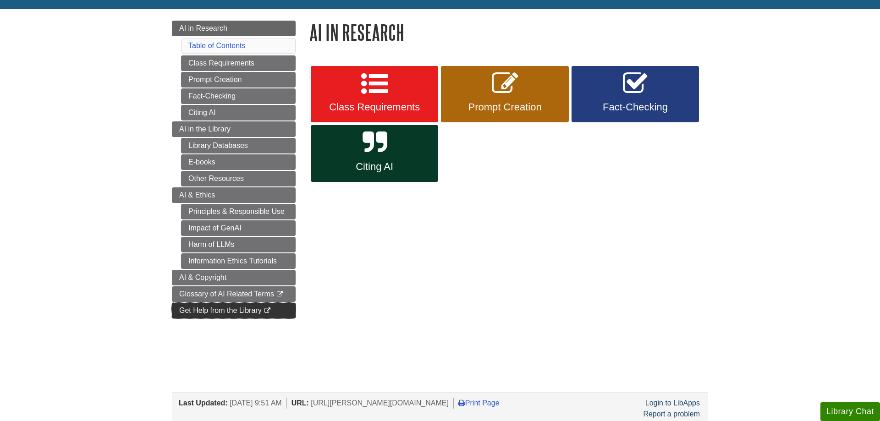
click at [283, 315] on link "Get Help from the Library This link opens in a new window" at bounding box center [234, 311] width 124 height 16
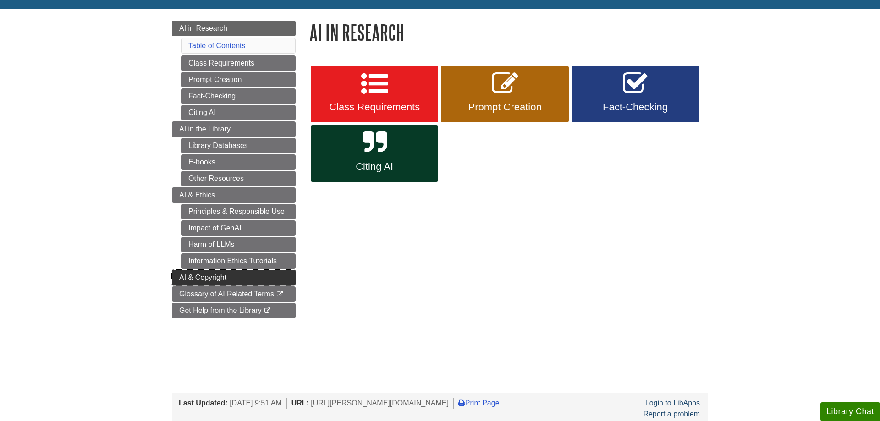
click at [220, 276] on span "AI & Copyright" at bounding box center [202, 278] width 47 height 8
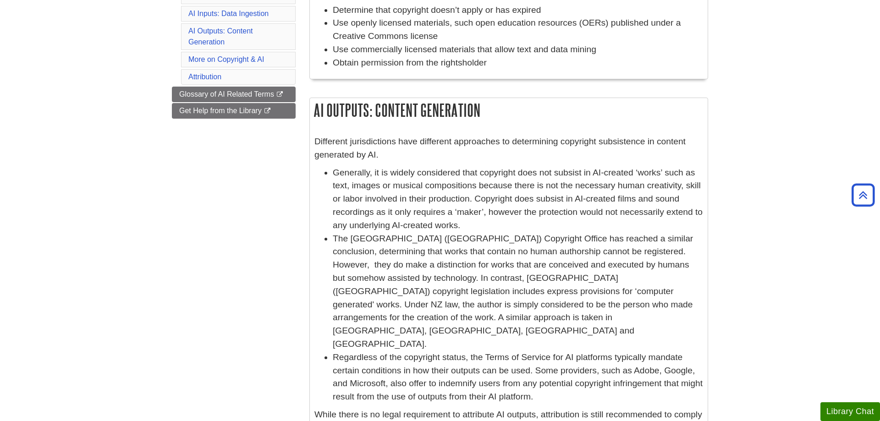
scroll to position [187, 0]
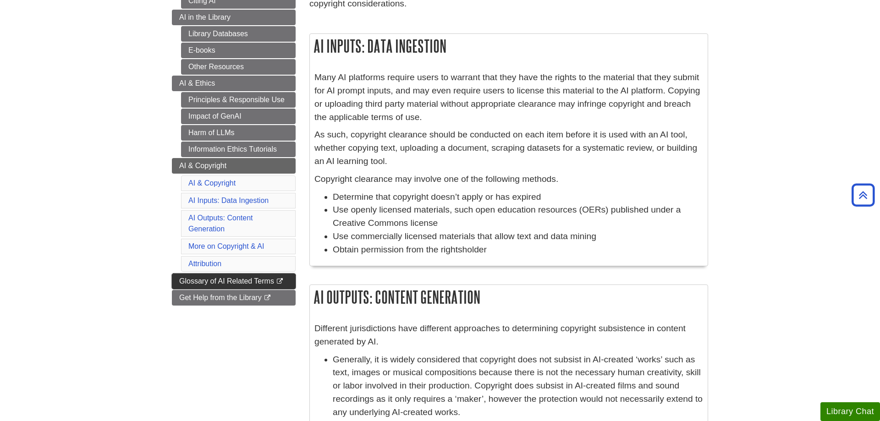
click at [199, 280] on span "Glossary of AI Related Terms" at bounding box center [226, 281] width 95 height 8
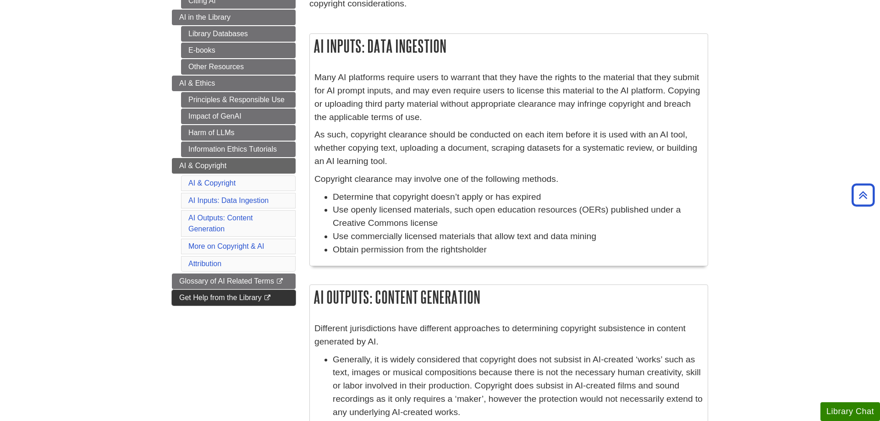
click at [174, 304] on link "Get Help from the Library This link opens in a new window" at bounding box center [234, 298] width 124 height 16
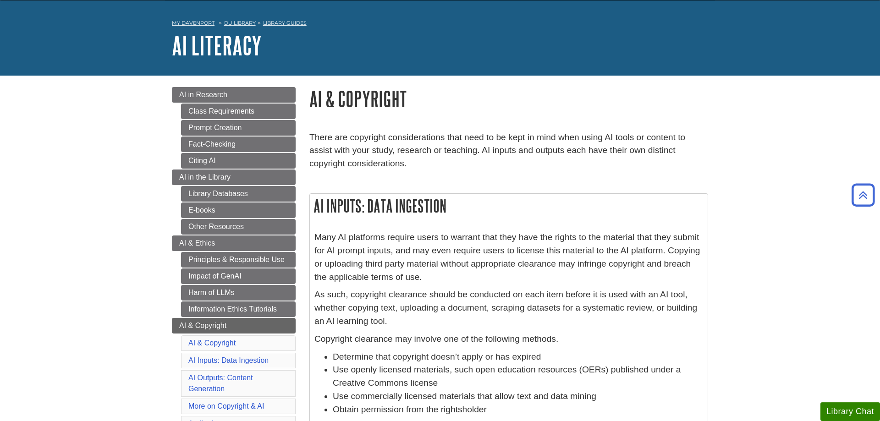
scroll to position [0, 0]
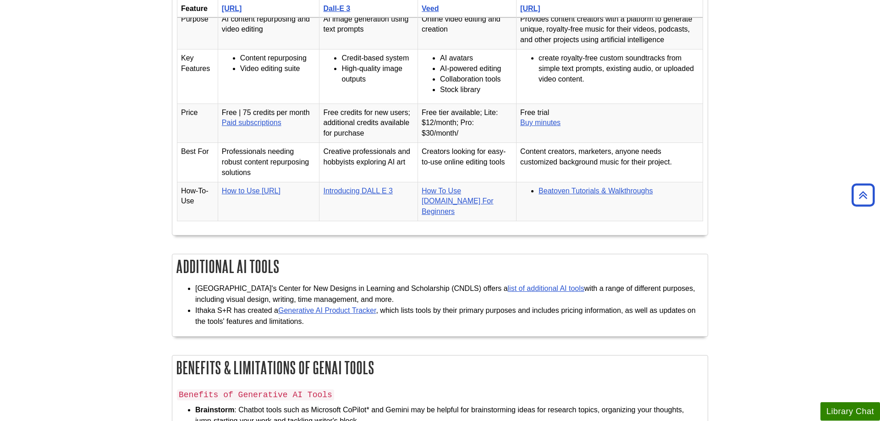
scroll to position [1824, 0]
